Goal: Task Accomplishment & Management: Use online tool/utility

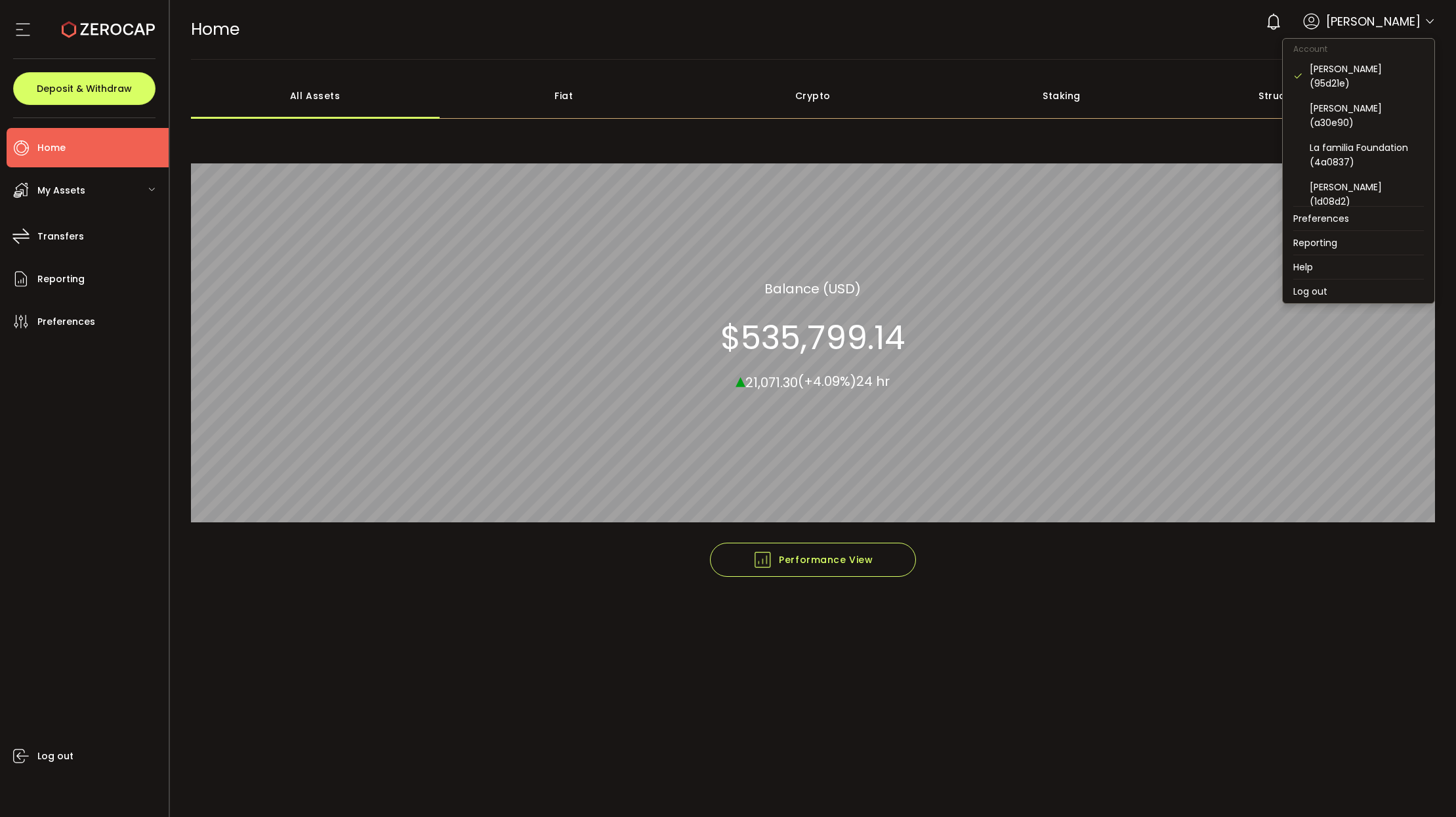
click at [1424, 20] on icon at bounding box center [1429, 22] width 11 height 11
click at [1346, 180] on div "[PERSON_NAME] (1d08d2)" at bounding box center [1367, 194] width 114 height 29
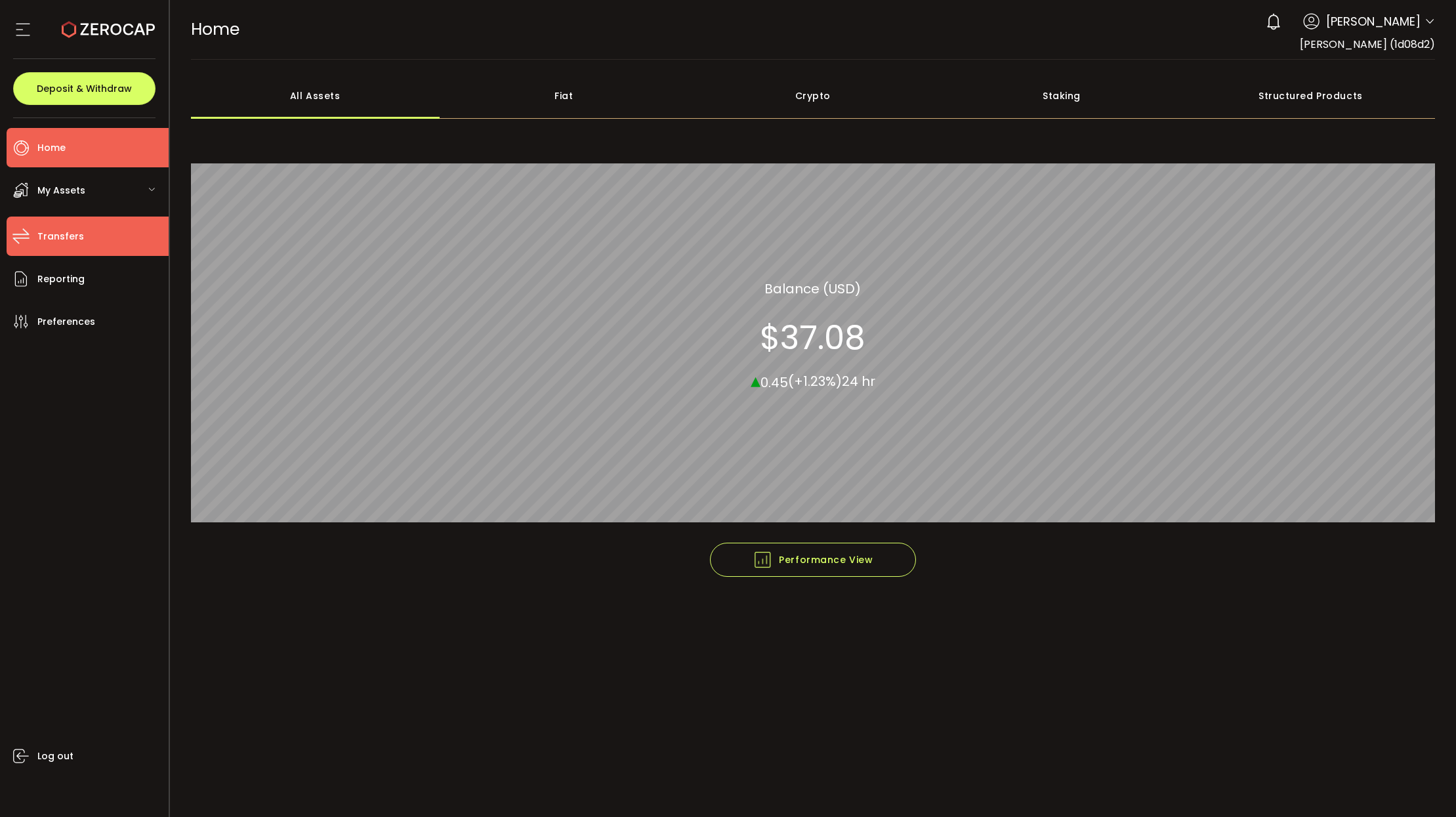
click at [83, 242] on li "Transfers" at bounding box center [88, 236] width 162 height 40
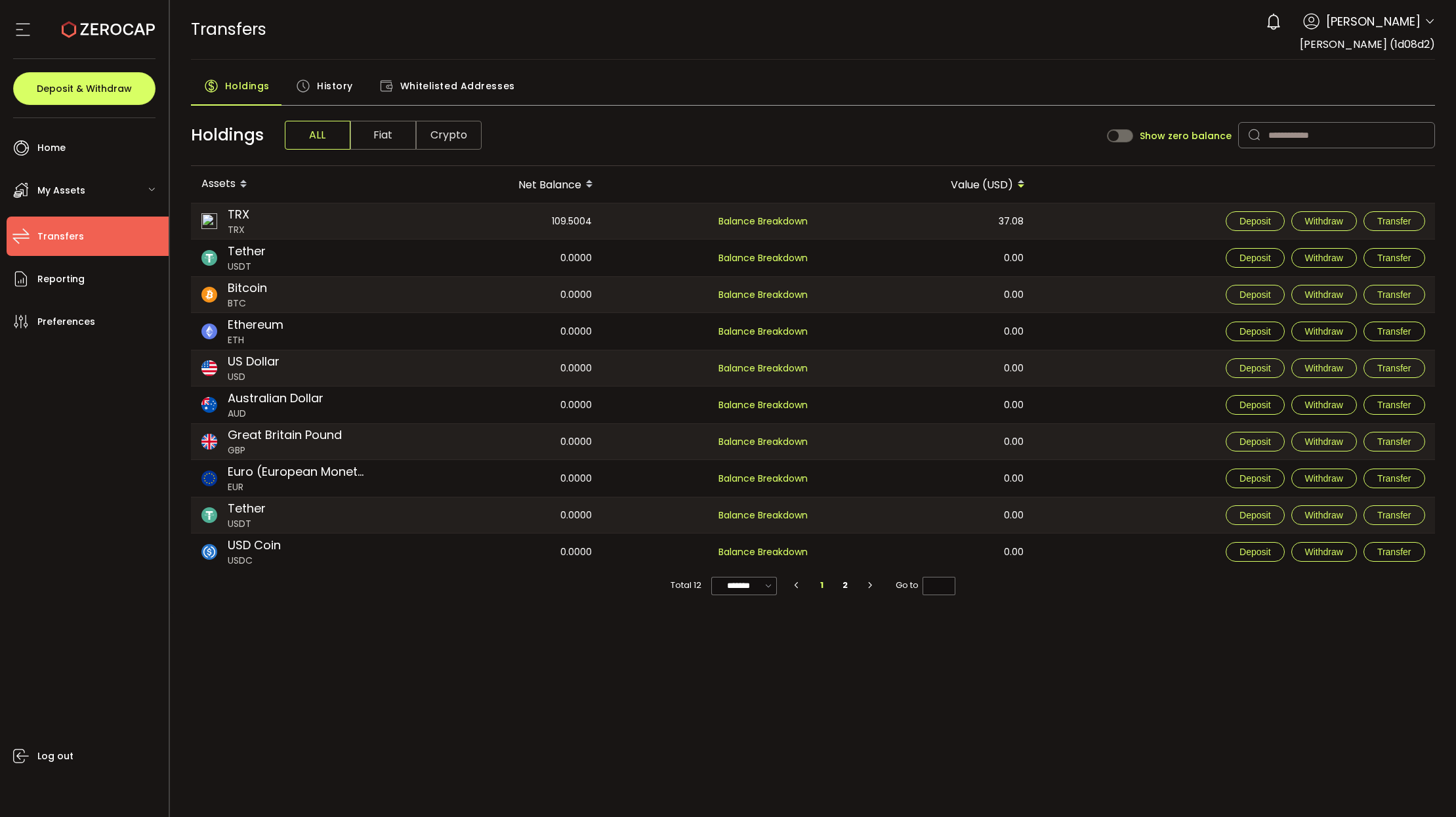
click at [83, 197] on span "My Assets" at bounding box center [61, 190] width 48 height 19
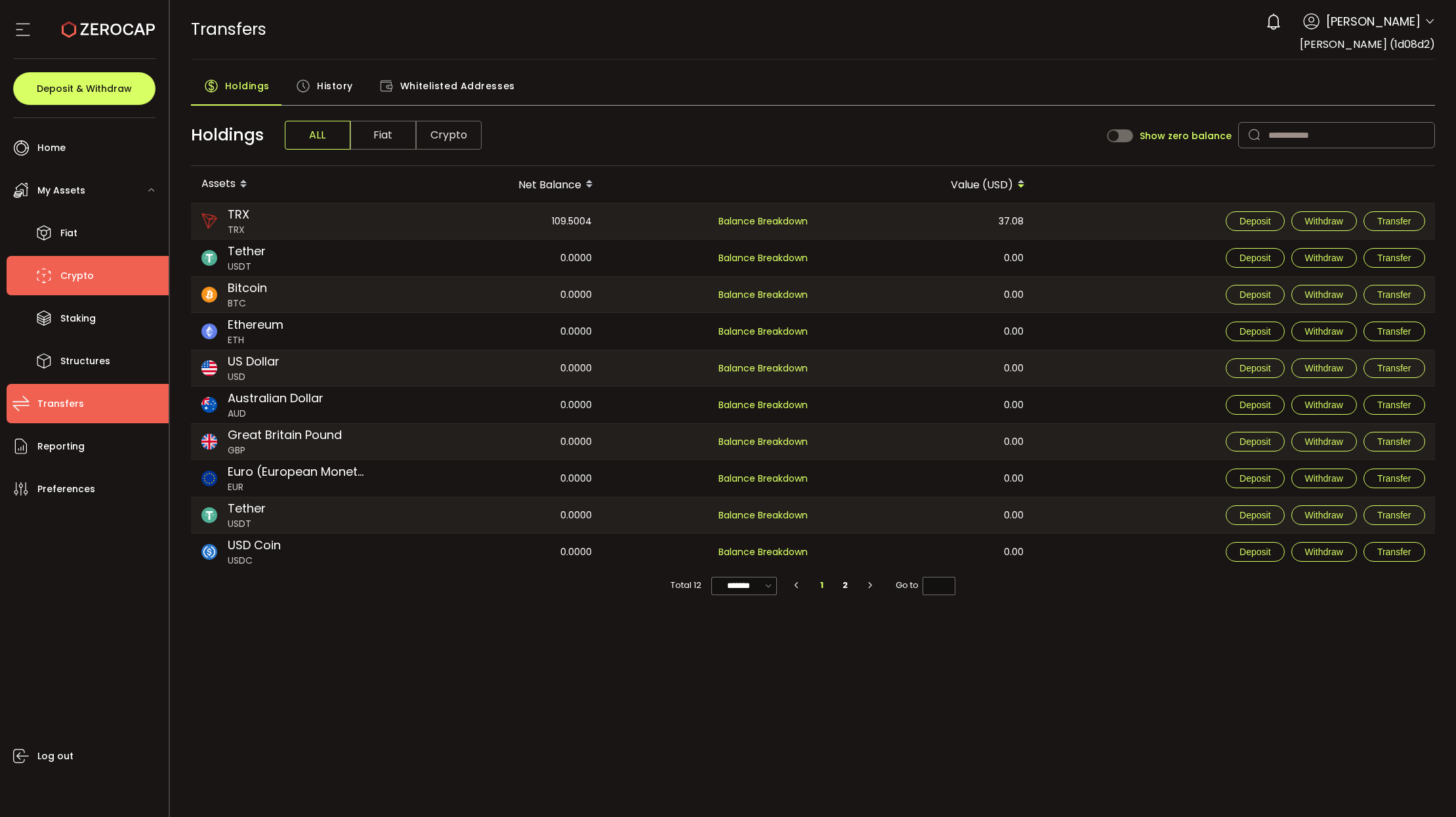
click at [75, 274] on span "Crypto" at bounding box center [77, 276] width 34 height 19
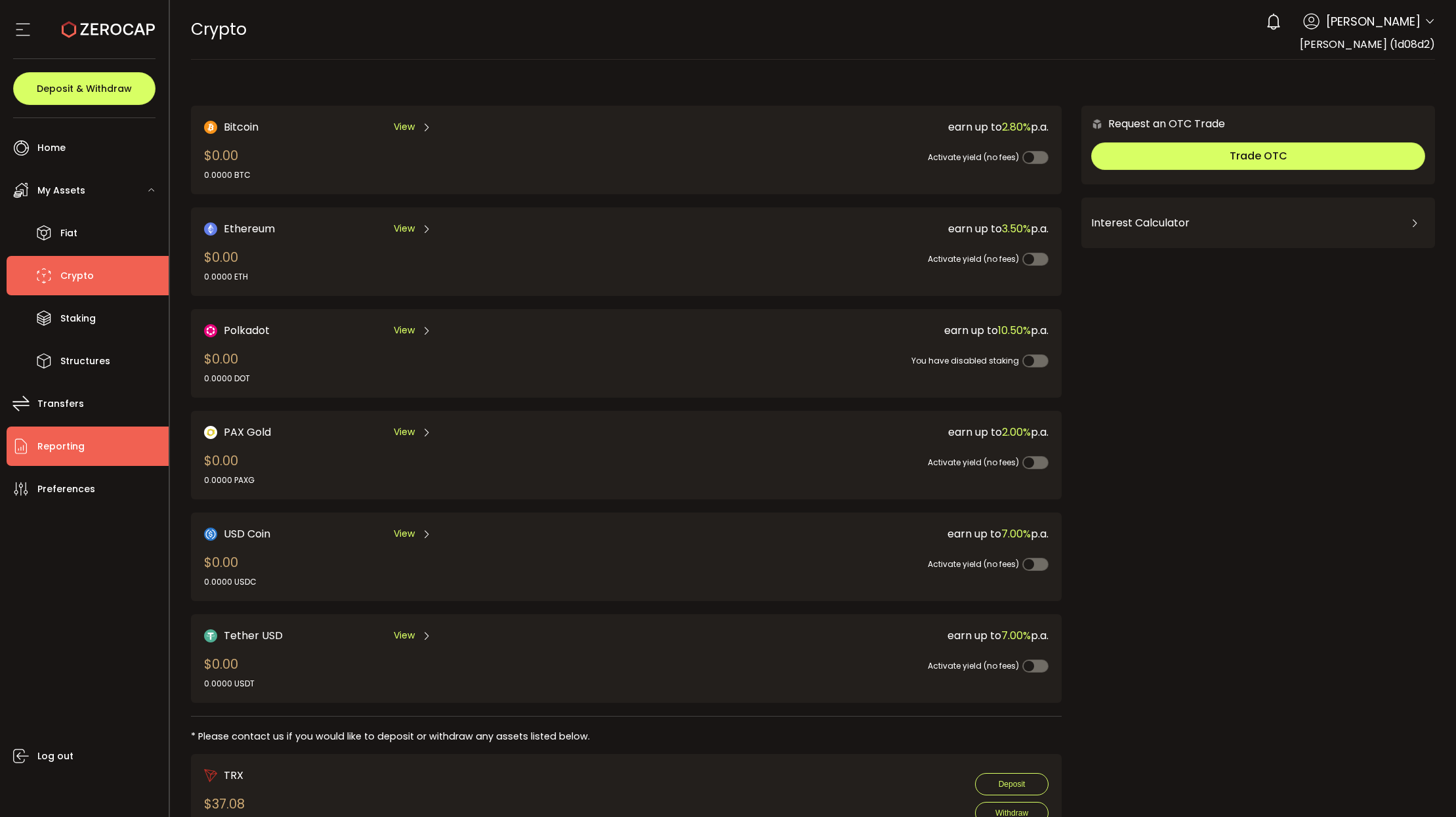
click at [116, 446] on li "Reporting" at bounding box center [88, 446] width 162 height 40
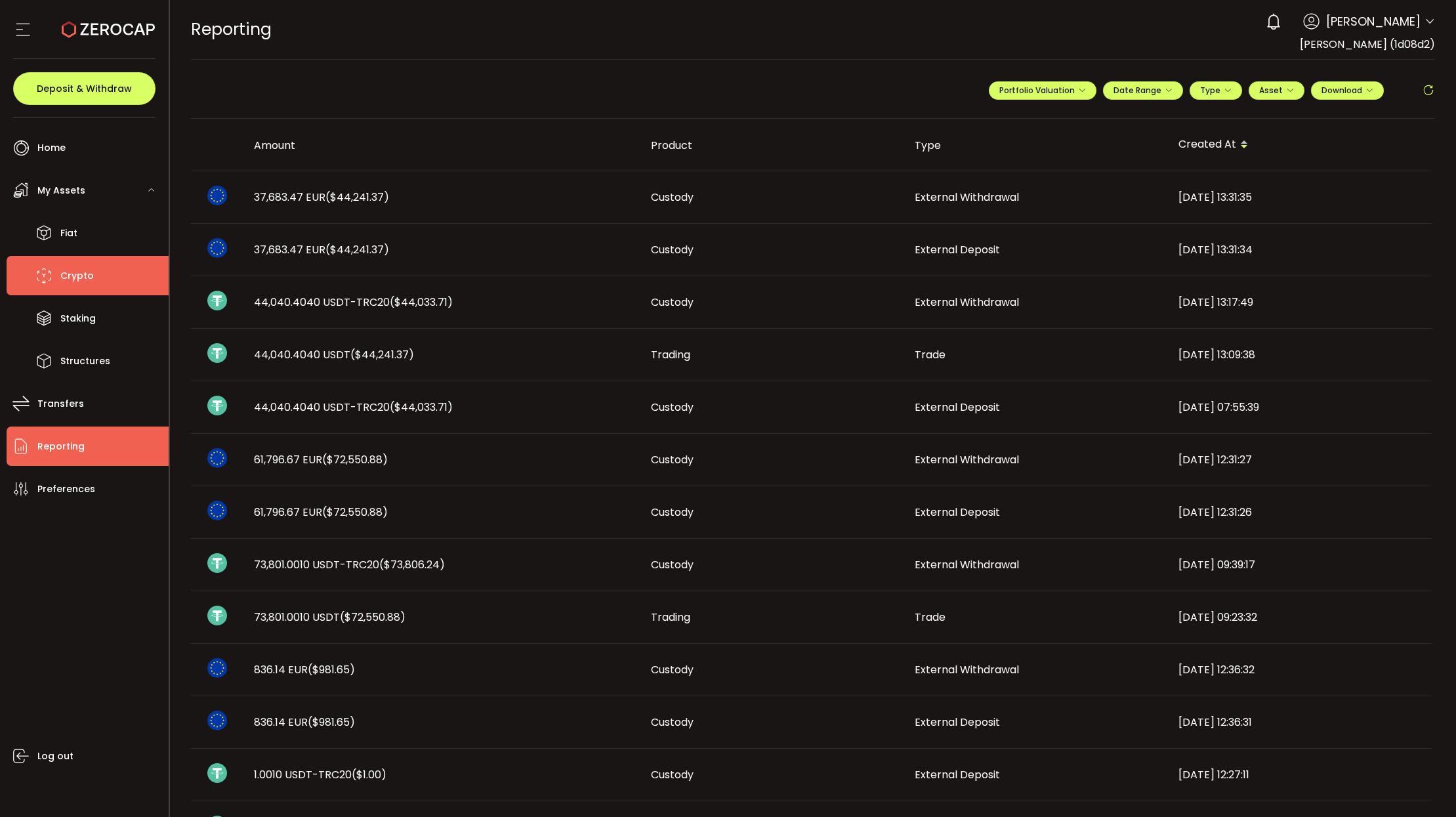
click at [83, 277] on span "Crypto" at bounding box center [77, 276] width 34 height 19
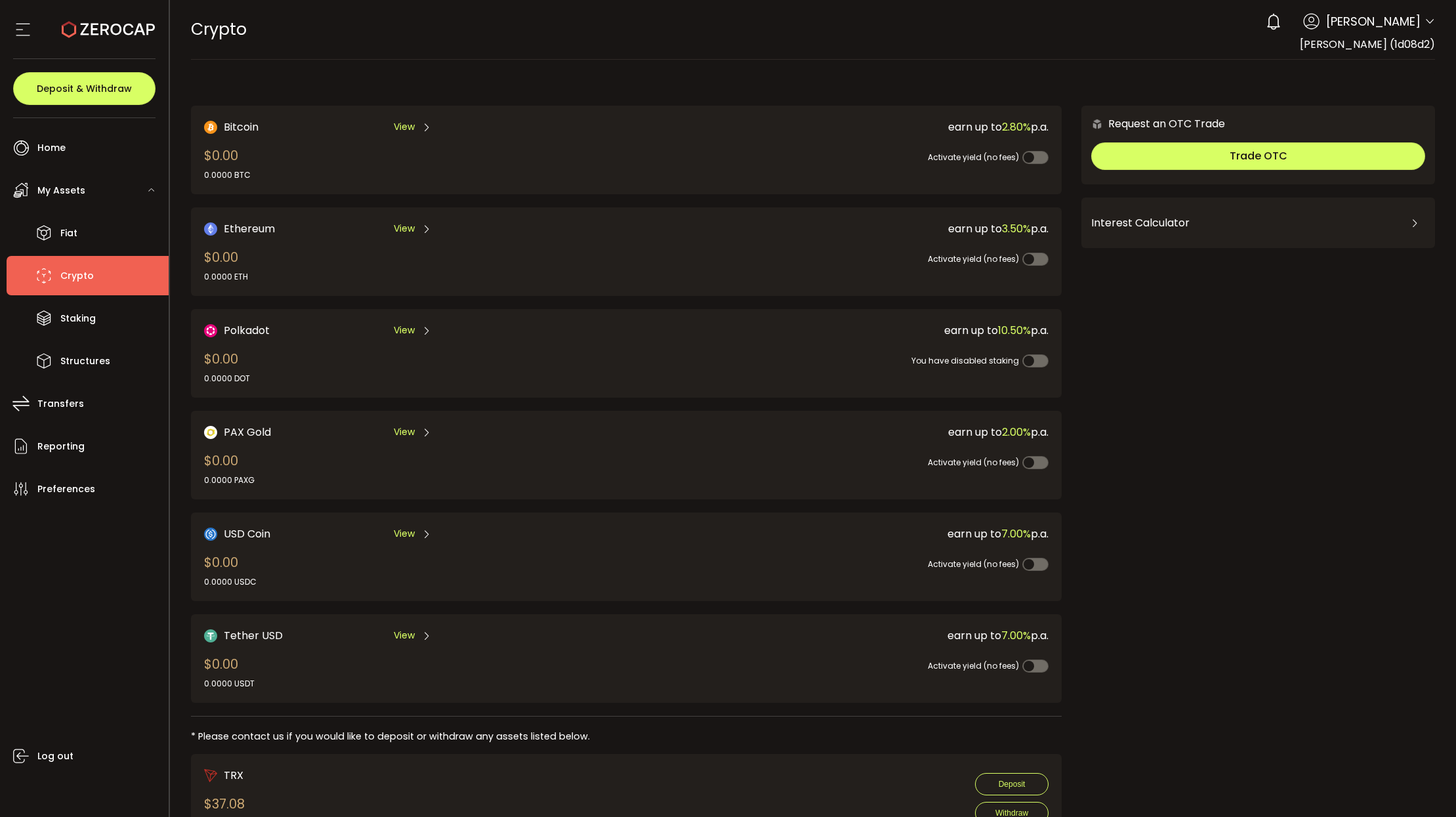
click at [412, 536] on span "View" at bounding box center [404, 534] width 21 height 14
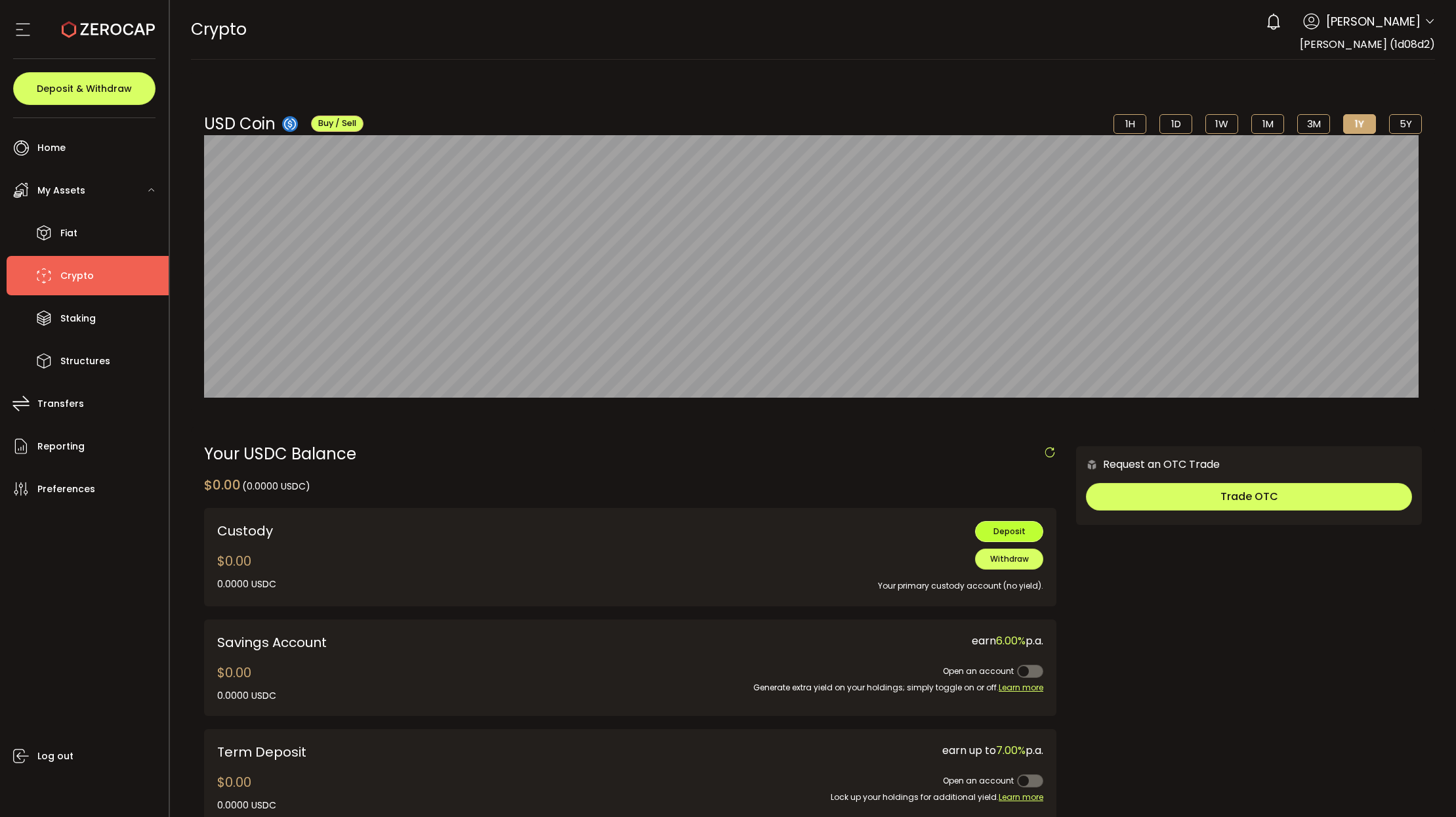
click at [1016, 532] on span "Deposit" at bounding box center [1009, 532] width 32 height 11
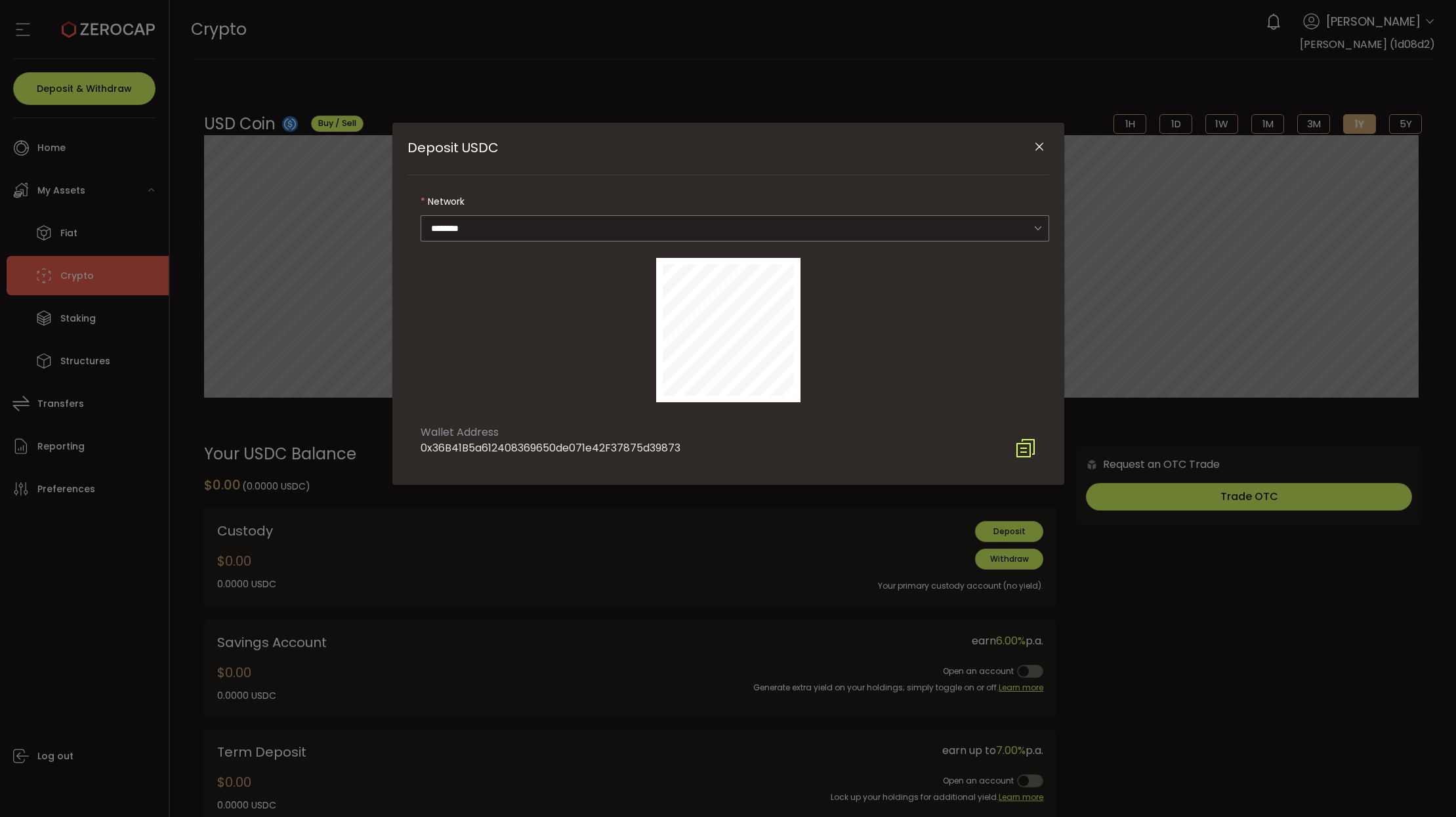
click at [1033, 448] on icon "Deposit USDC" at bounding box center [1025, 448] width 21 height 21
click at [624, 394] on div "Deposit USDC" at bounding box center [728, 331] width 642 height 171
click at [977, 393] on div "Deposit USDC" at bounding box center [728, 331] width 642 height 171
drag, startPoint x: 1026, startPoint y: 430, endPoint x: 1021, endPoint y: 446, distance: 16.8
click at [1024, 433] on div "Wallet Address 0x36B41B5a612408369650de071e42F37875d39873" at bounding box center [728, 437] width 642 height 42
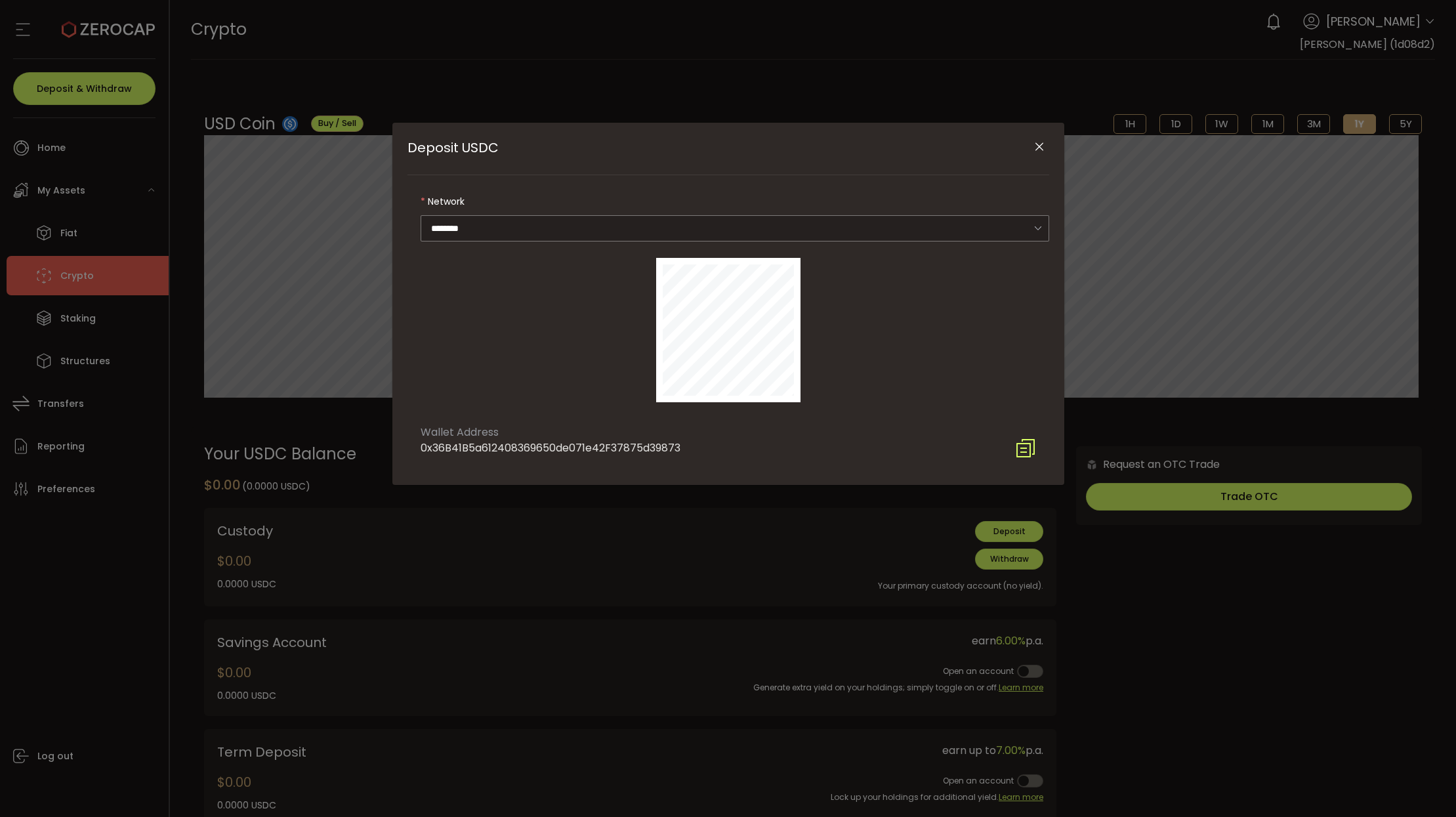
click at [1023, 455] on icon "Deposit USDC" at bounding box center [1025, 448] width 21 height 21
click at [998, 276] on div "Deposit USDC" at bounding box center [728, 331] width 642 height 171
click at [1035, 155] on button "Close" at bounding box center [1040, 147] width 23 height 23
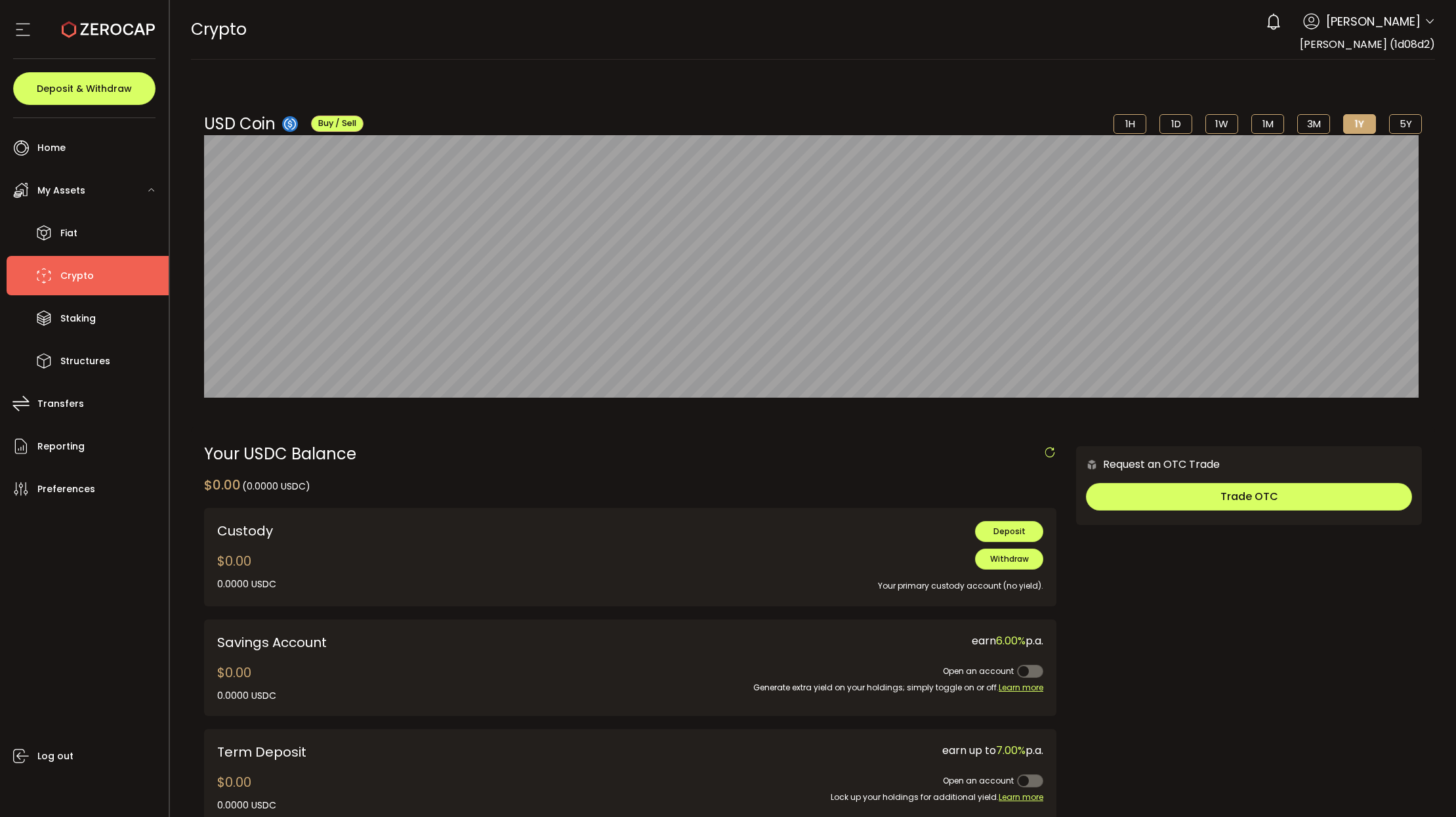
click at [73, 280] on span "Crypto" at bounding box center [77, 276] width 34 height 19
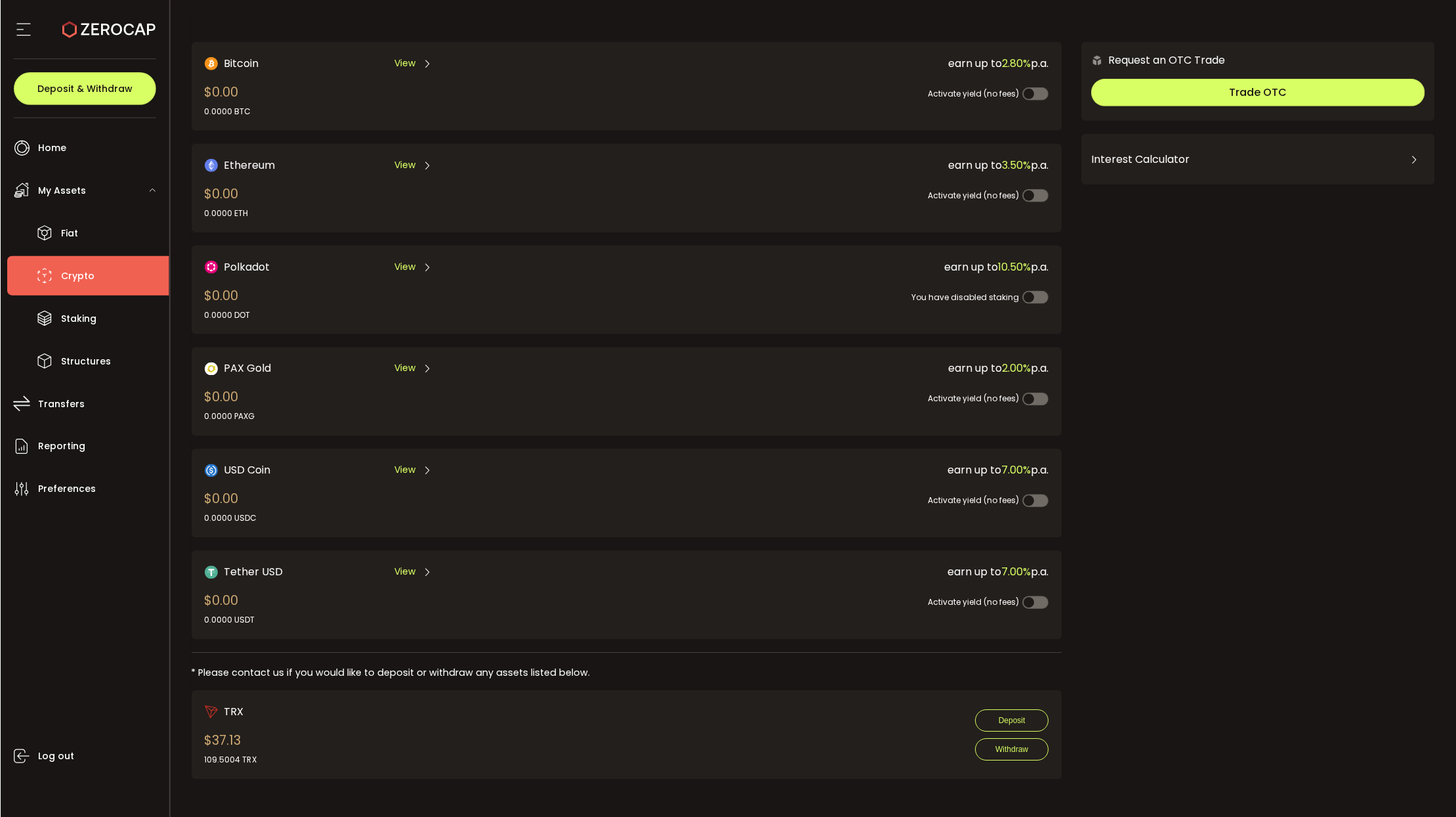
scroll to position [65, 0]
click at [400, 571] on span "View" at bounding box center [404, 571] width 21 height 14
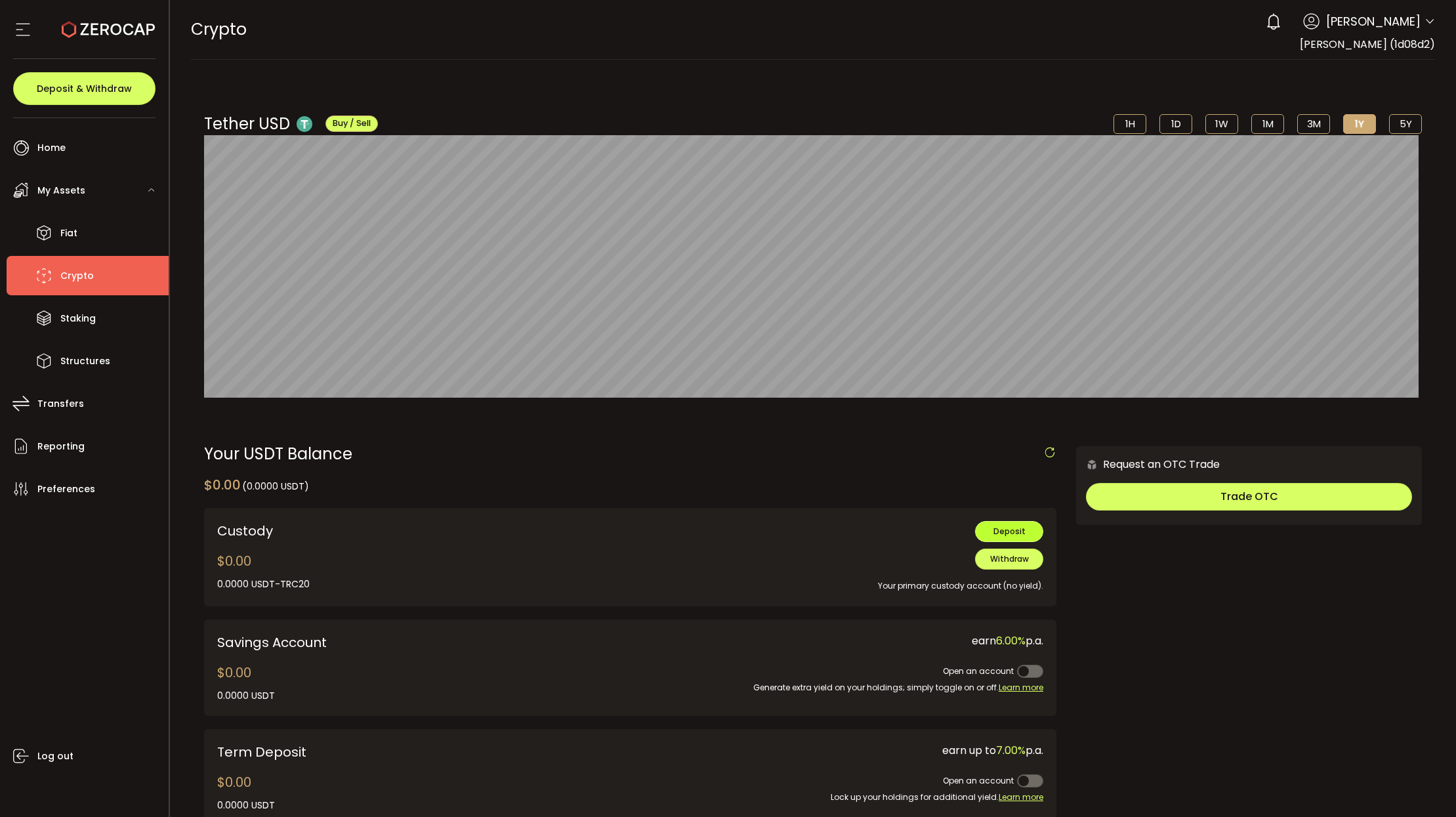
click at [1016, 530] on span "Deposit" at bounding box center [1009, 532] width 32 height 11
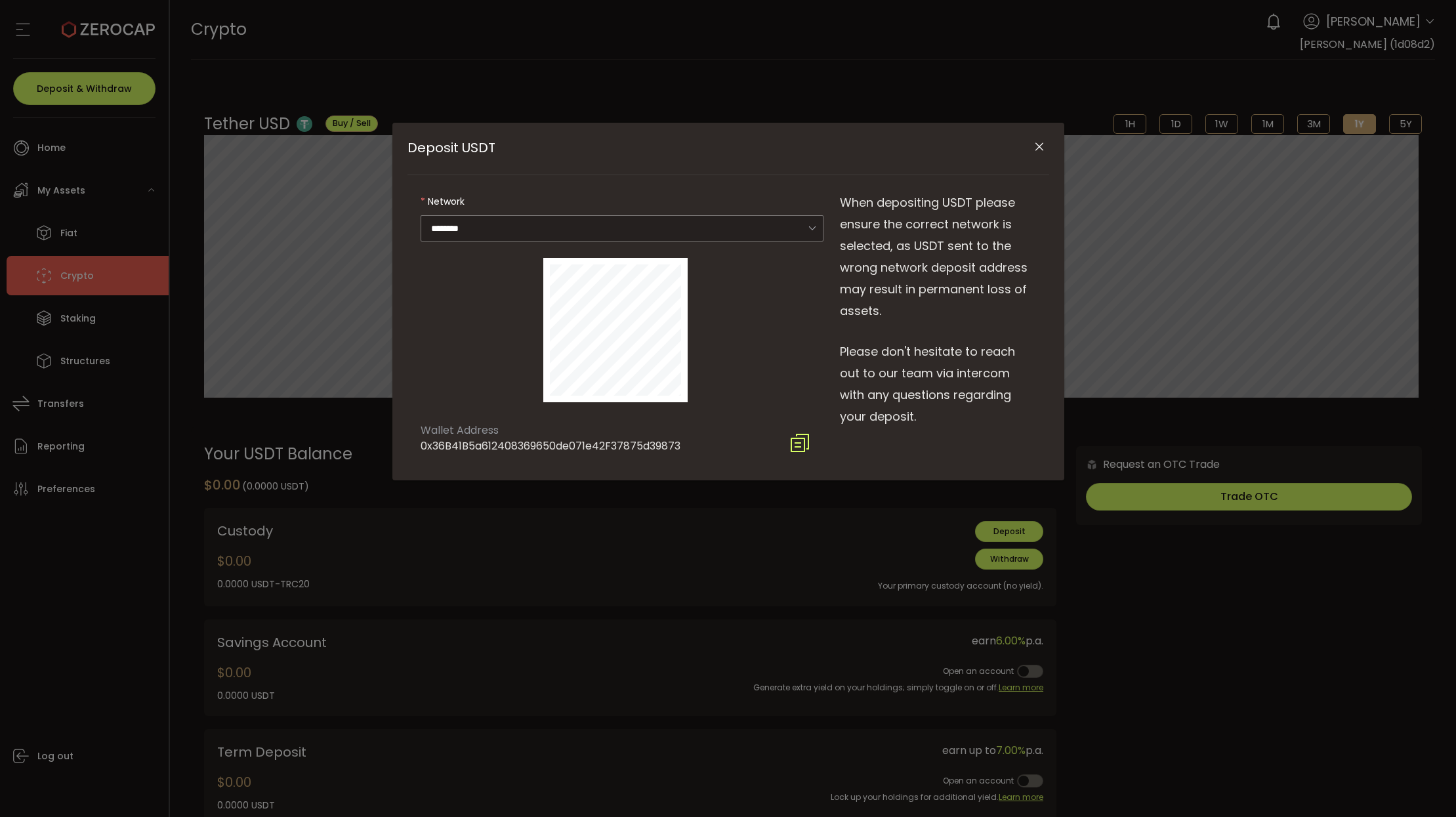
click at [743, 403] on div "Deposit USDT" at bounding box center [616, 331] width 417 height 171
click at [698, 216] on input "********" at bounding box center [623, 229] width 404 height 27
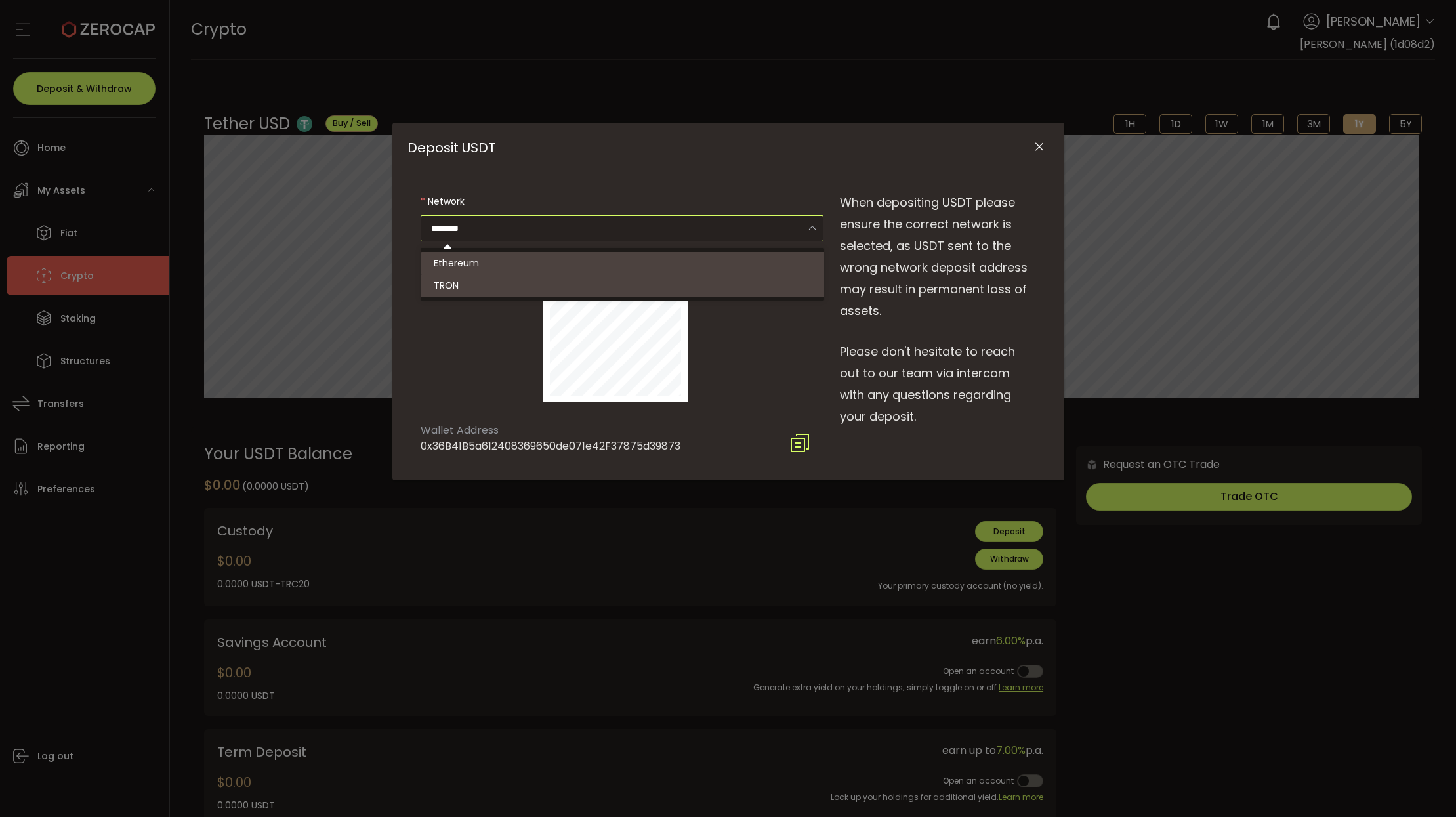
click at [649, 287] on li "TRON" at bounding box center [624, 285] width 407 height 22
type input "****"
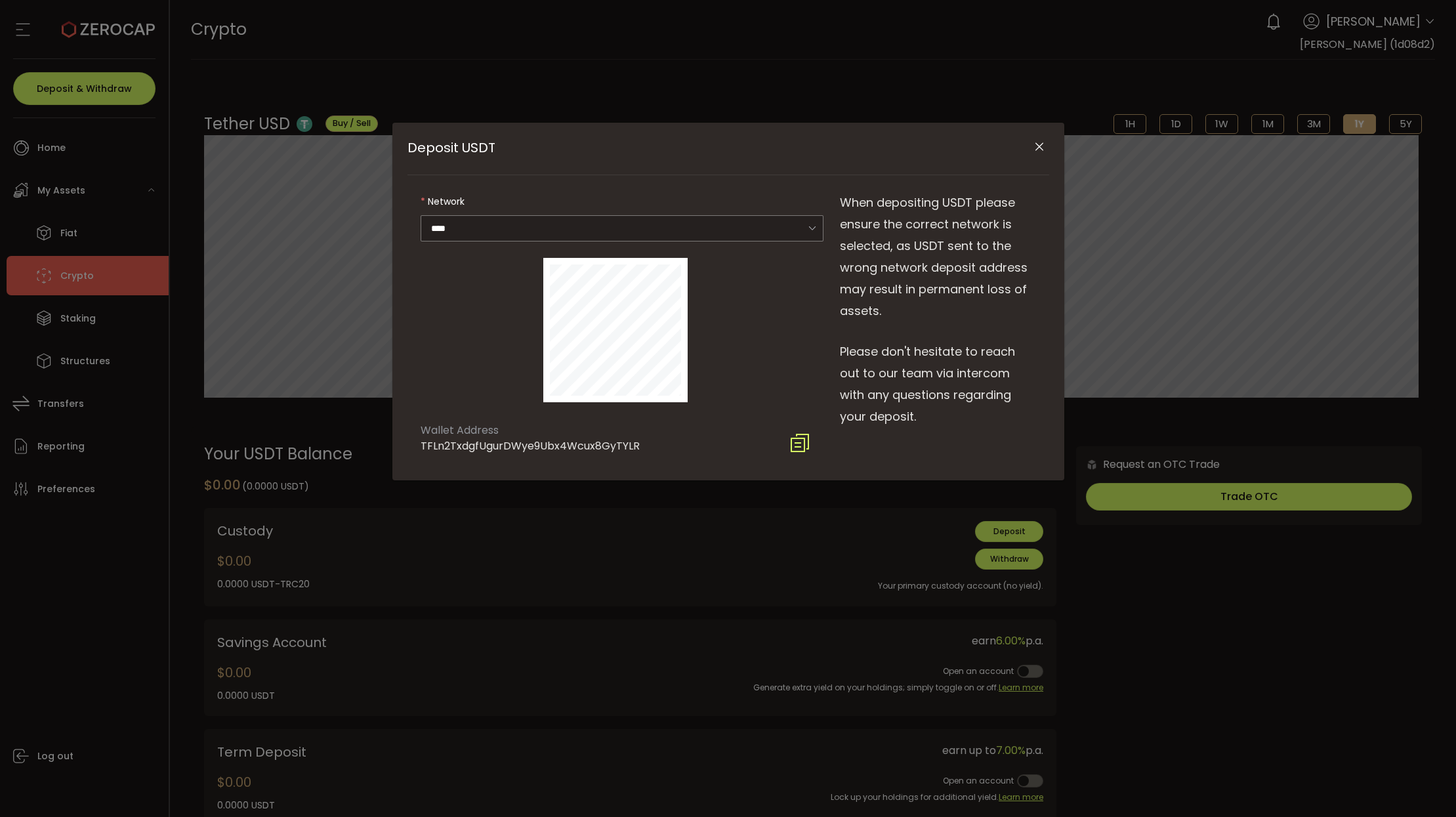
click at [782, 295] on div "Deposit USDT" at bounding box center [616, 331] width 417 height 171
click at [1205, 669] on div "Deposit USDT Network **** Wallet Address TFLn2TxdgfUgurDWye9Ubx4Wcux8GyTYLR Whe…" at bounding box center [728, 408] width 1456 height 817
